Goal: Use online tool/utility: Utilize a website feature to perform a specific function

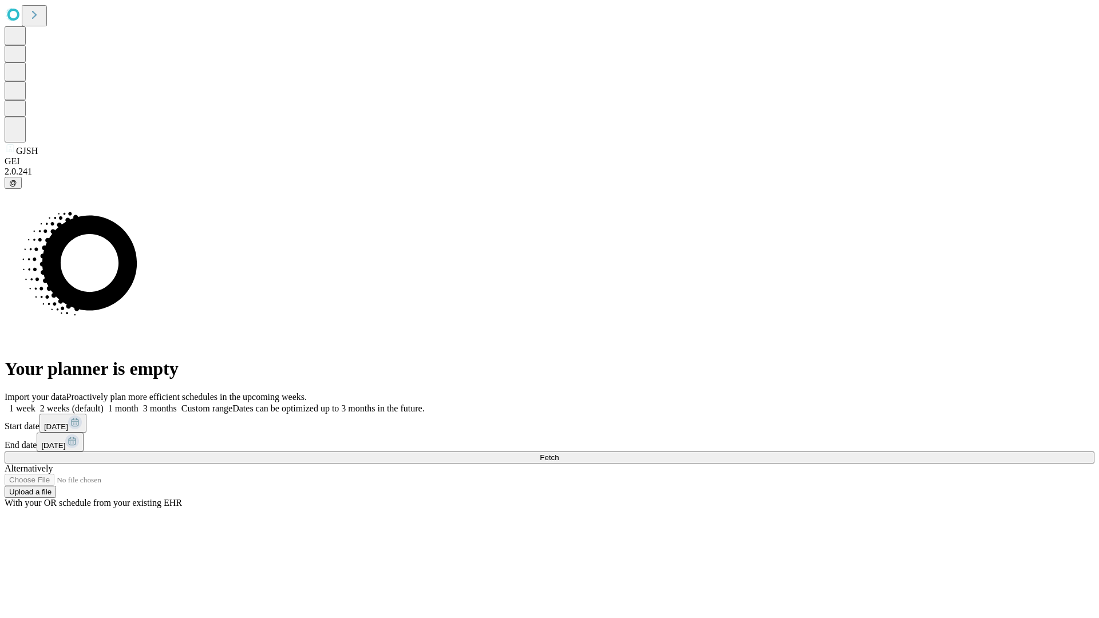
click at [559, 454] on span "Fetch" at bounding box center [549, 458] width 19 height 9
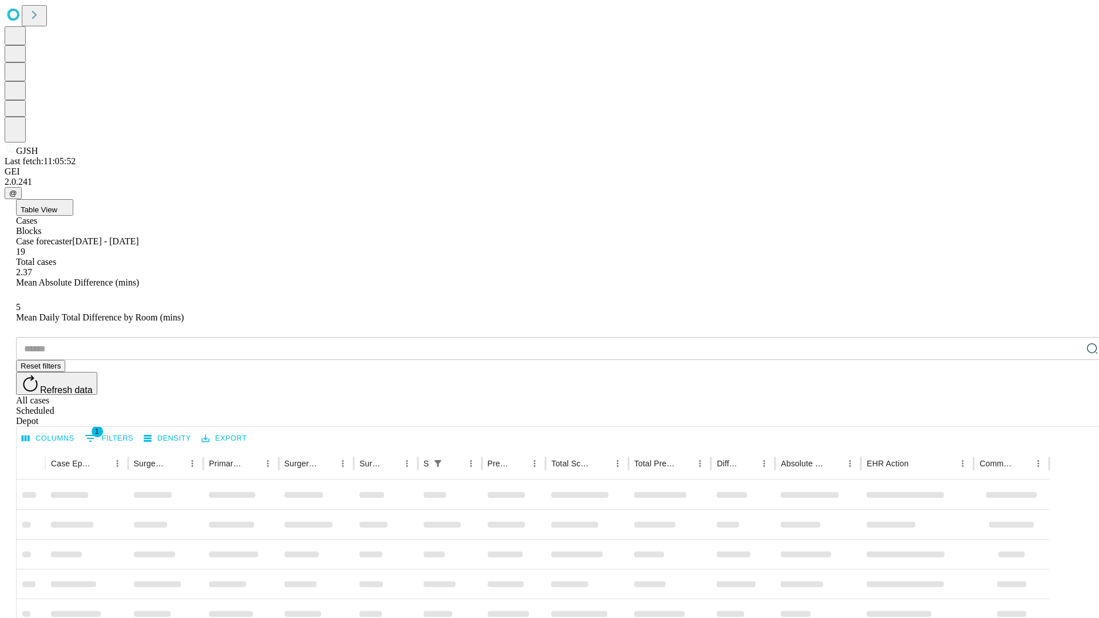
click at [57, 206] on span "Table View" at bounding box center [39, 210] width 37 height 9
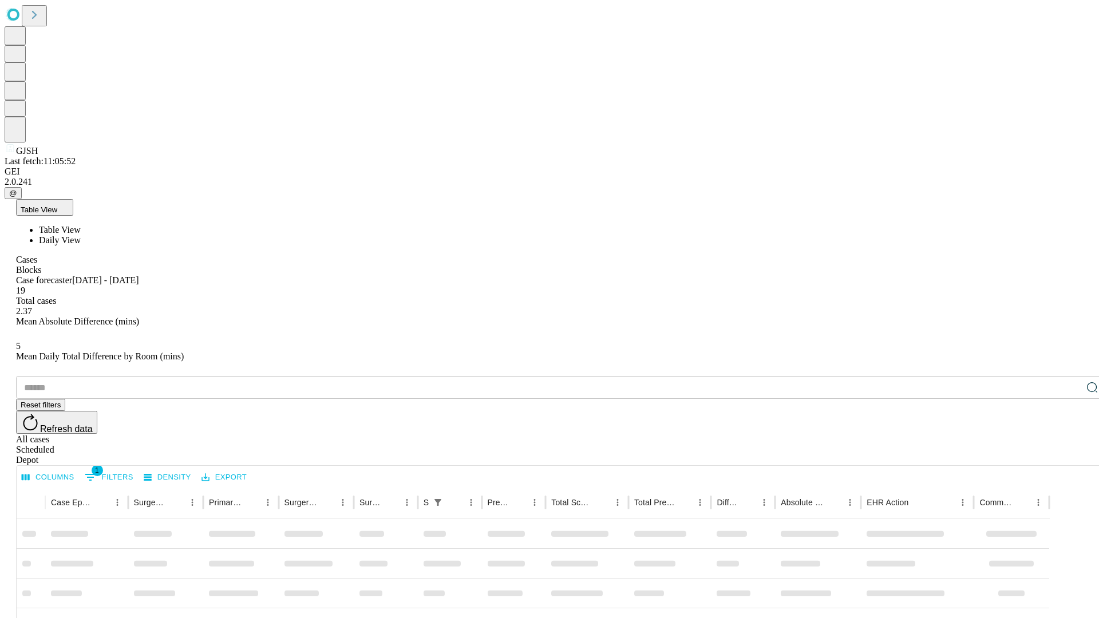
click at [81, 235] on span "Daily View" at bounding box center [60, 240] width 42 height 10
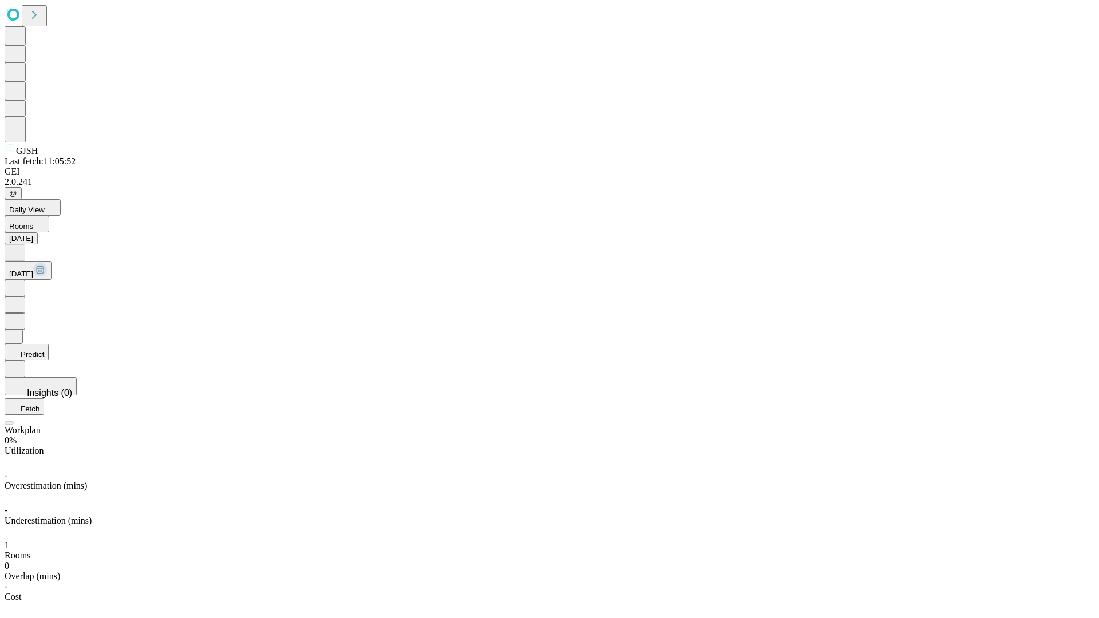
click at [49, 344] on button "Predict" at bounding box center [27, 352] width 44 height 17
